Goal: Navigation & Orientation: Find specific page/section

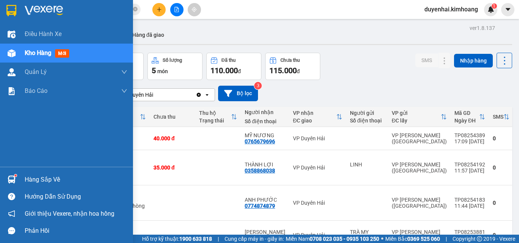
click at [21, 180] on div "Hàng sắp về" at bounding box center [66, 179] width 133 height 17
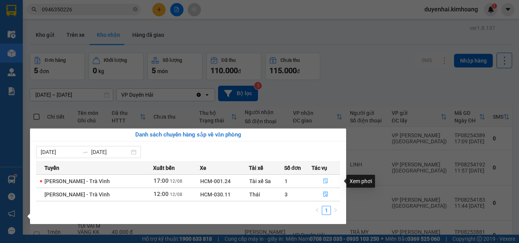
click at [324, 182] on icon "file-done" at bounding box center [325, 181] width 5 height 5
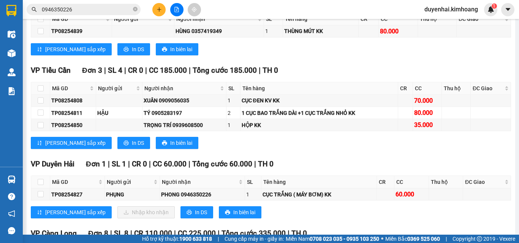
scroll to position [760, 0]
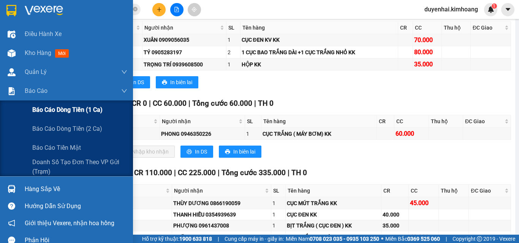
click at [47, 112] on span "Báo cáo dòng tiền (1 ca)" at bounding box center [67, 109] width 70 height 9
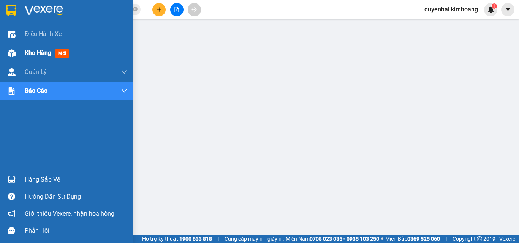
click at [25, 55] on span "Kho hàng" at bounding box center [38, 52] width 27 height 7
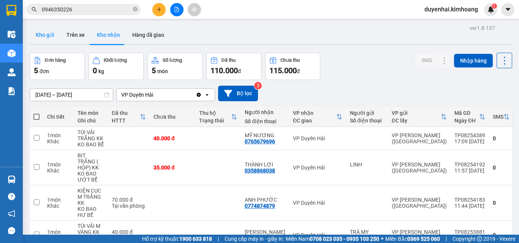
click at [49, 33] on button "Kho gửi" at bounding box center [45, 35] width 31 height 18
